Goal: Information Seeking & Learning: Find specific fact

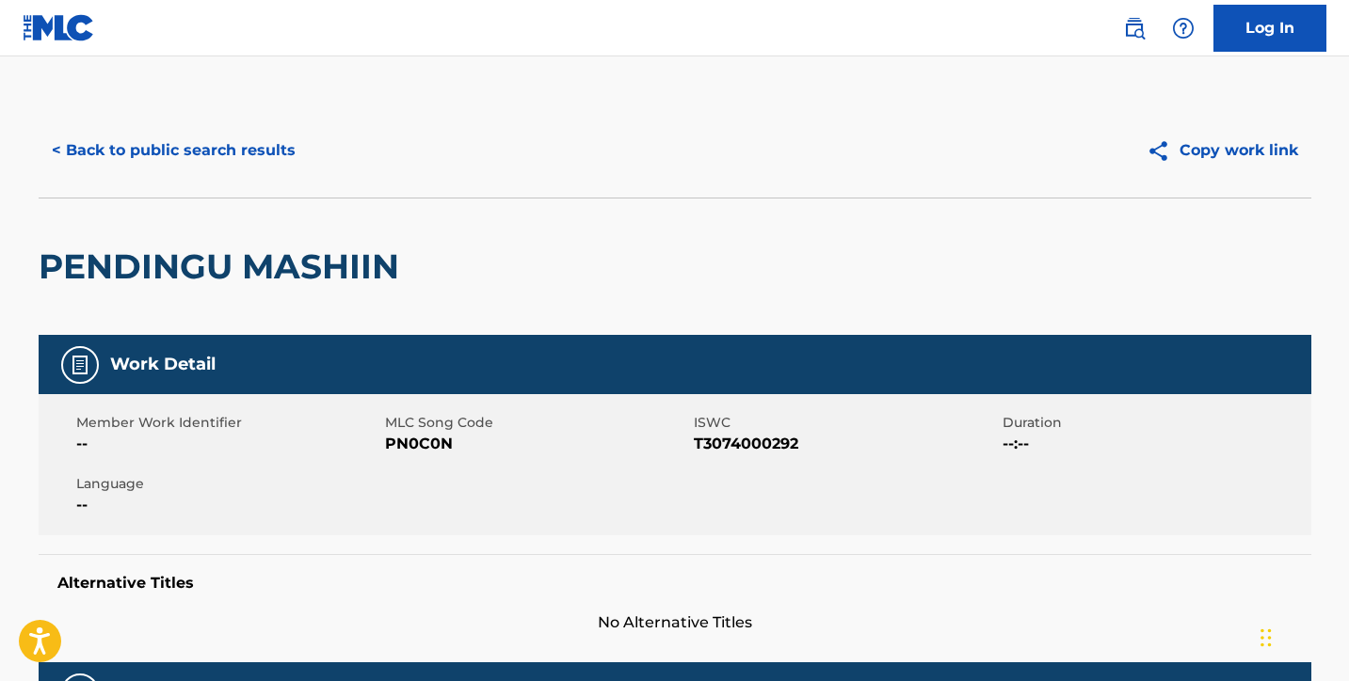
scroll to position [-1, 0]
click at [214, 160] on button "< Back to public search results" at bounding box center [174, 150] width 270 height 47
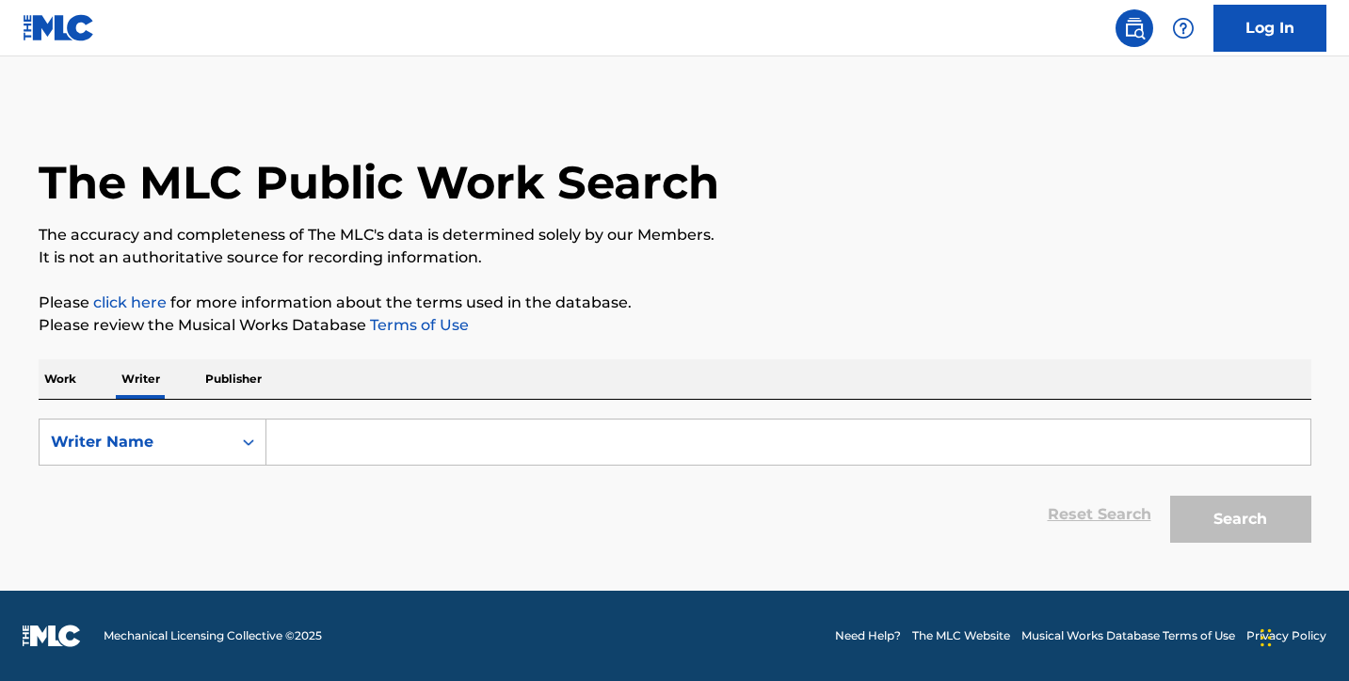
click at [53, 379] on p "Work" at bounding box center [60, 380] width 43 height 40
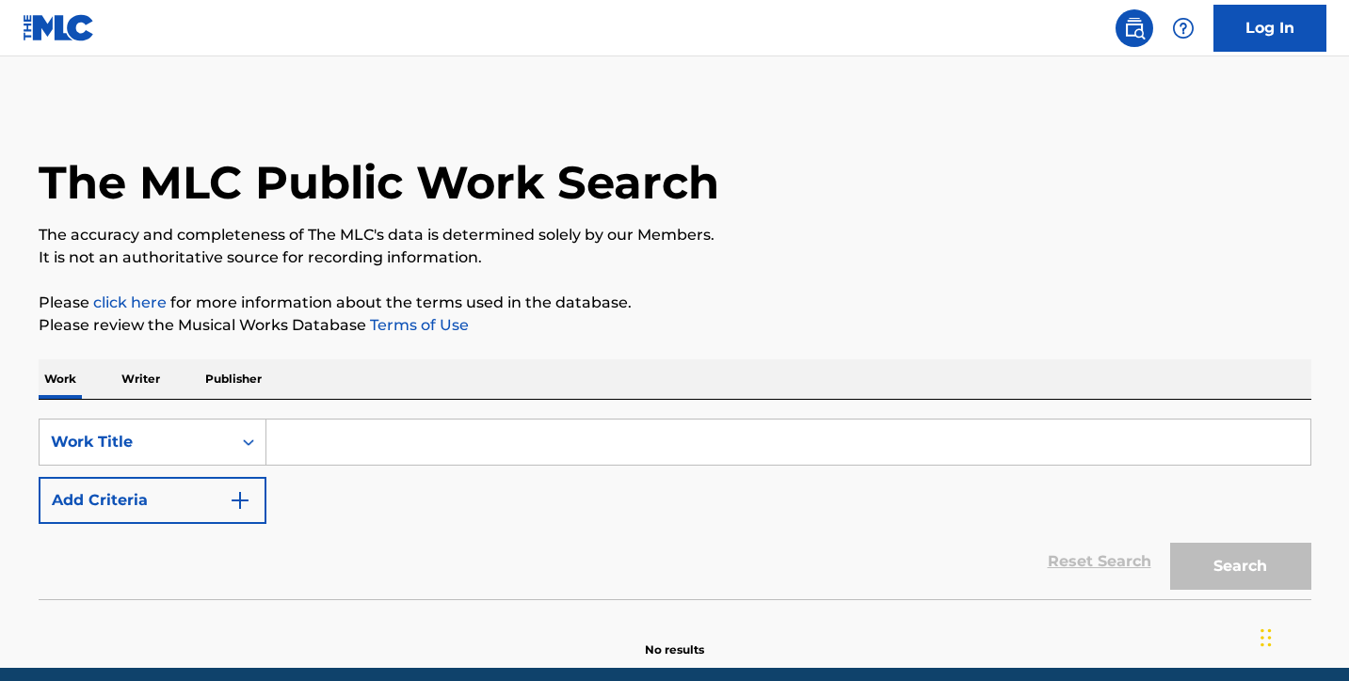
click at [293, 427] on input "Search Form" at bounding box center [788, 442] width 1044 height 45
paste input "Eye's Sentry"
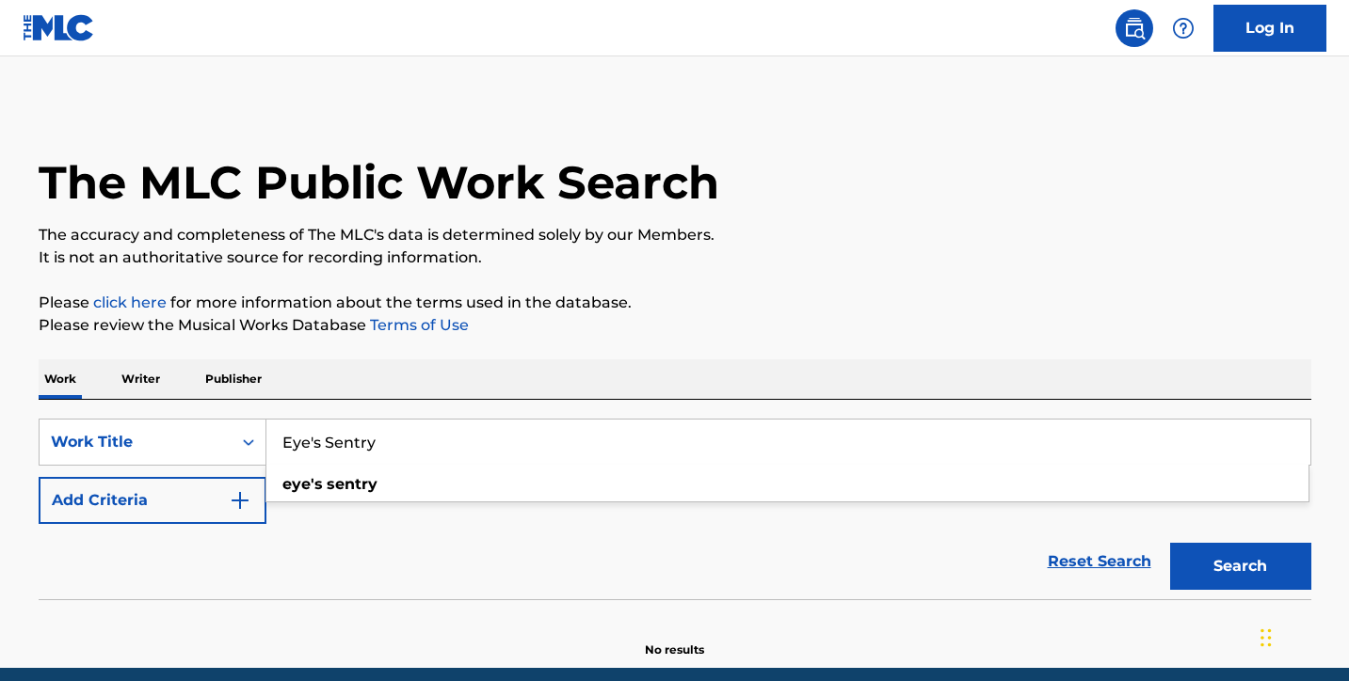
type input "Eye's Sentry"
click at [1207, 568] on button "Search" at bounding box center [1240, 566] width 141 height 47
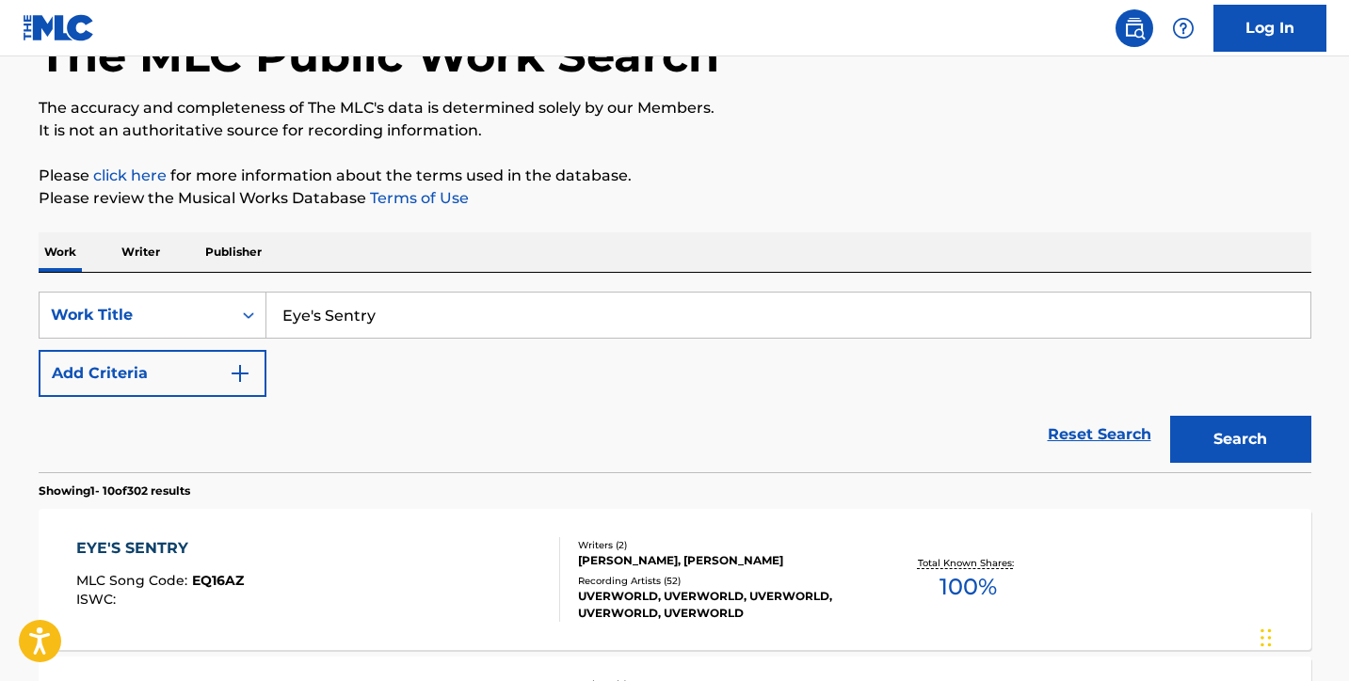
scroll to position [131, 0]
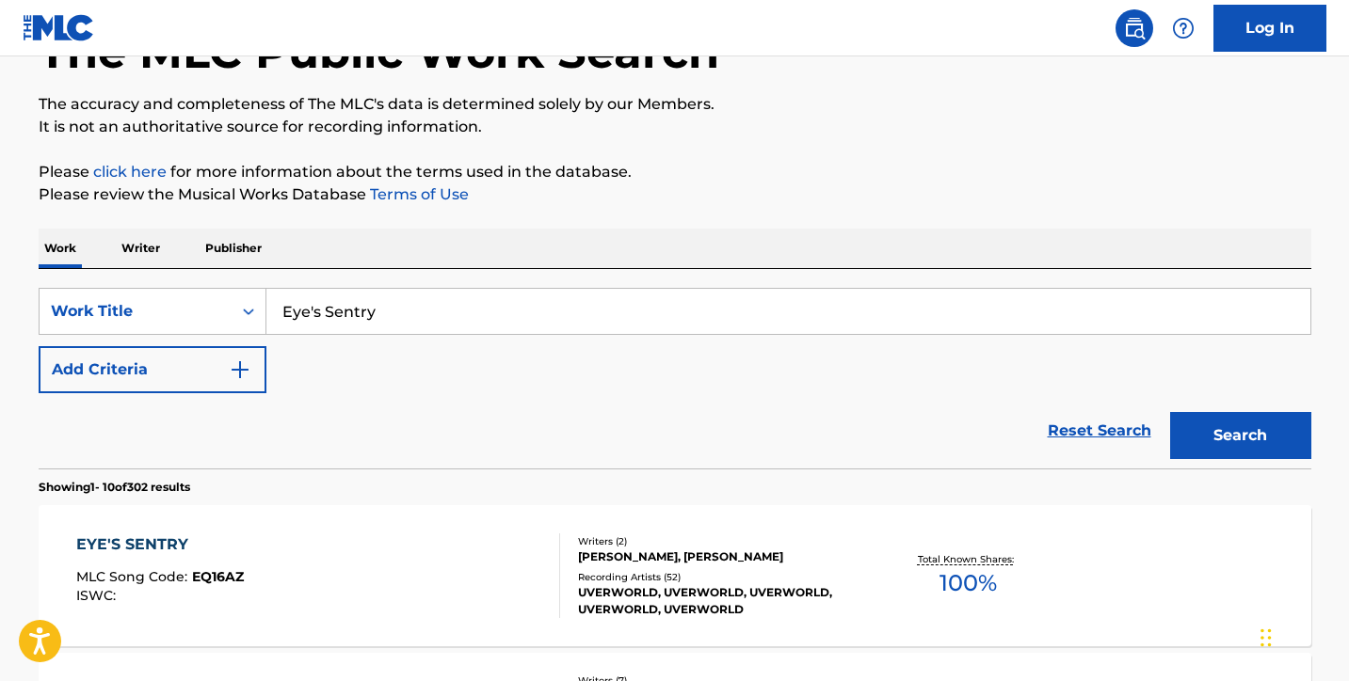
click at [392, 574] on div "EYE'S SENTRY MLC Song Code : EQ16AZ ISWC :" at bounding box center [318, 576] width 484 height 85
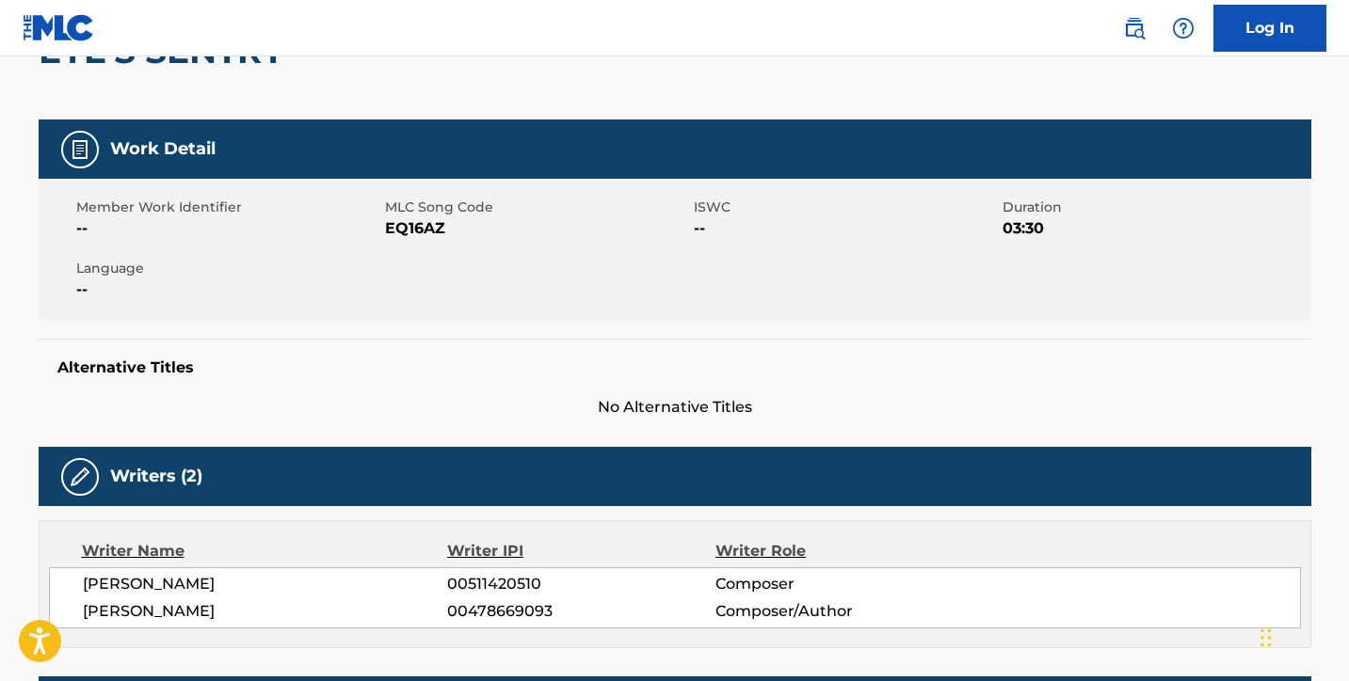
scroll to position [216, 0]
click at [420, 232] on span "EQ16AZ" at bounding box center [537, 228] width 304 height 23
copy span "EQ16AZ"
